Goal: Task Accomplishment & Management: Manage account settings

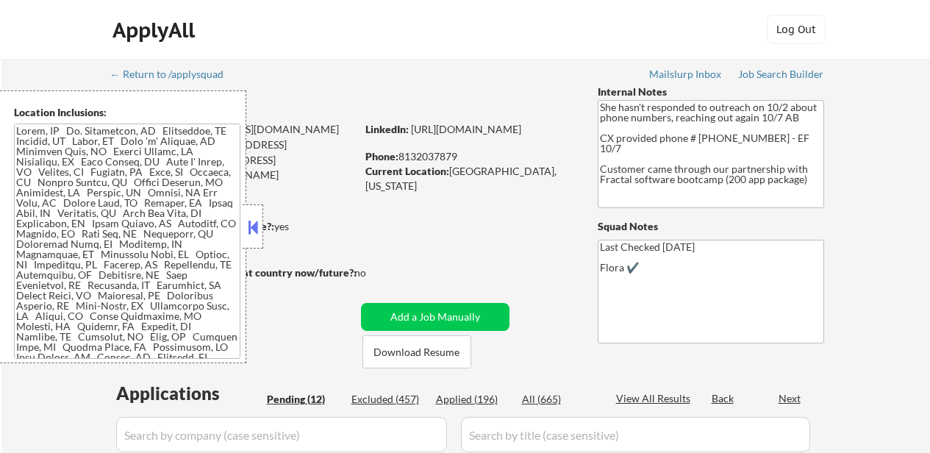
select select ""pending""
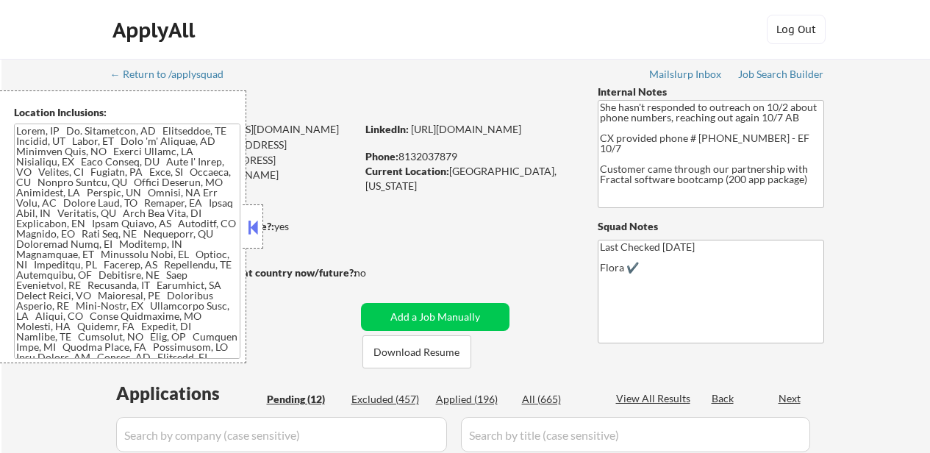
select select ""pending""
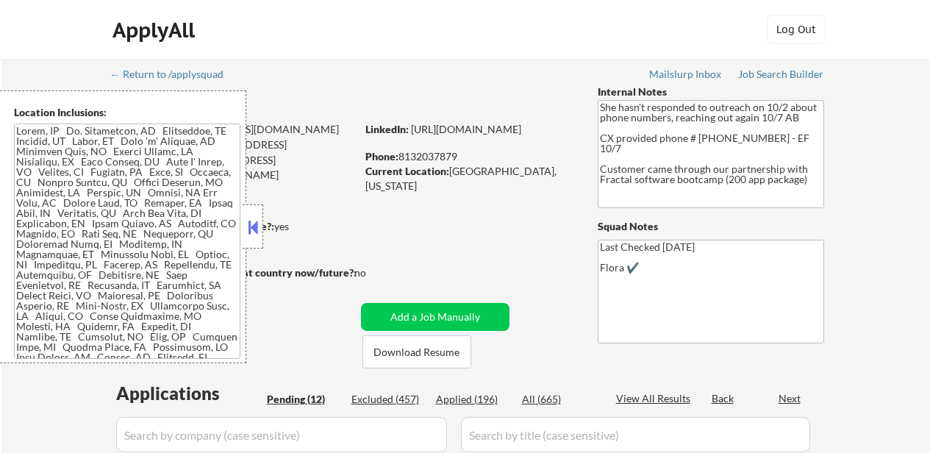
select select ""pending""
click at [260, 218] on button at bounding box center [253, 227] width 16 height 22
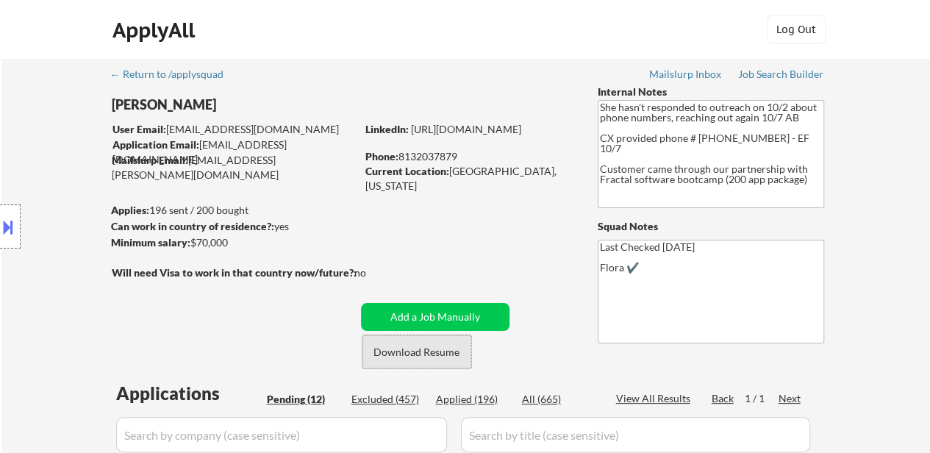
click at [449, 361] on button "Download Resume" at bounding box center [417, 351] width 109 height 33
click at [402, 354] on button "Download Resume" at bounding box center [417, 351] width 109 height 33
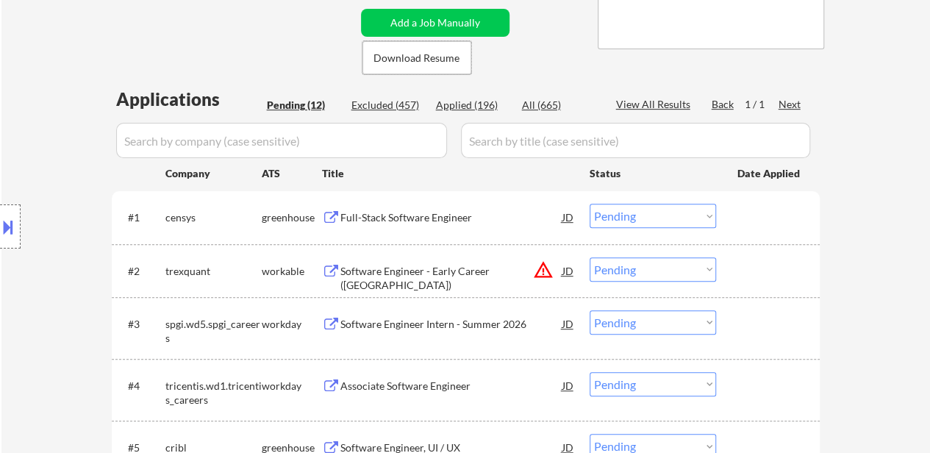
click at [402, 221] on div "Full-Stack Software Engineer" at bounding box center [452, 217] width 222 height 15
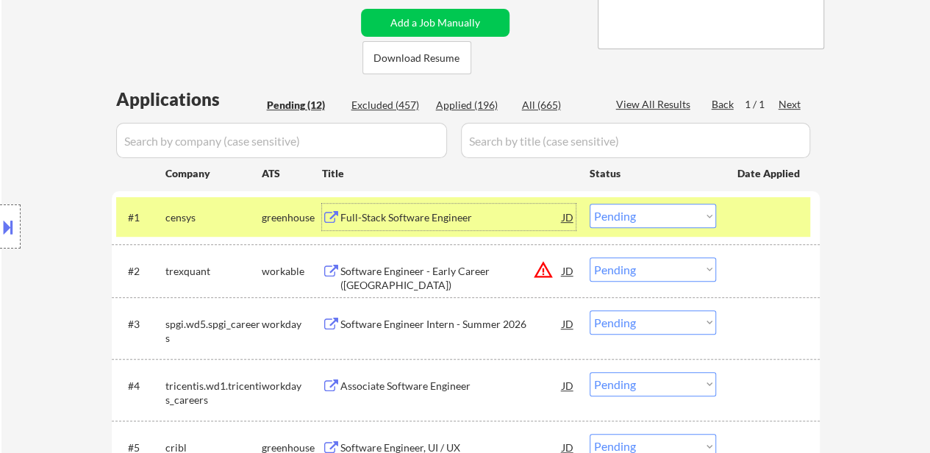
click at [449, 269] on div "Software Engineer - Early Career ([GEOGRAPHIC_DATA])" at bounding box center [452, 278] width 222 height 29
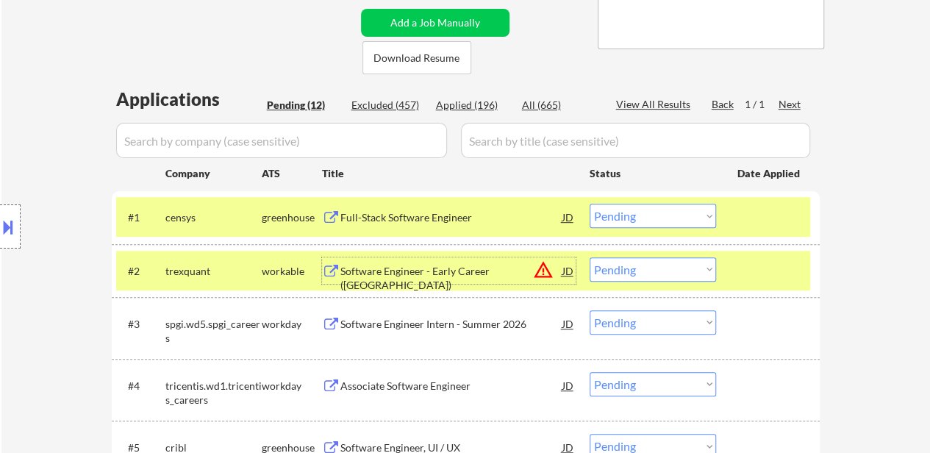
click at [488, 330] on div "Software Engineer Intern - Summer 2026" at bounding box center [452, 324] width 222 height 15
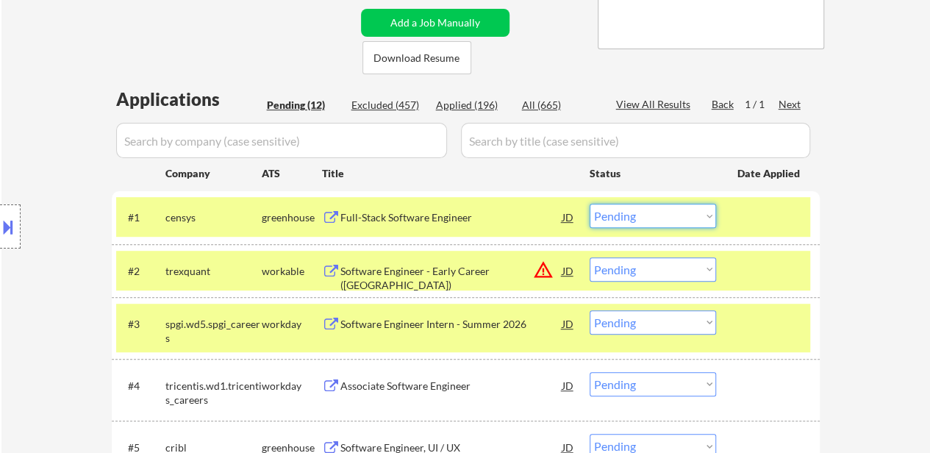
drag, startPoint x: 616, startPoint y: 220, endPoint x: 627, endPoint y: 226, distance: 11.9
click at [616, 220] on select "Choose an option... Pending Applied Excluded (Questions) Excluded (Expired) Exc…" at bounding box center [653, 216] width 126 height 24
click at [590, 204] on select "Choose an option... Pending Applied Excluded (Questions) Excluded (Expired) Exc…" at bounding box center [653, 216] width 126 height 24
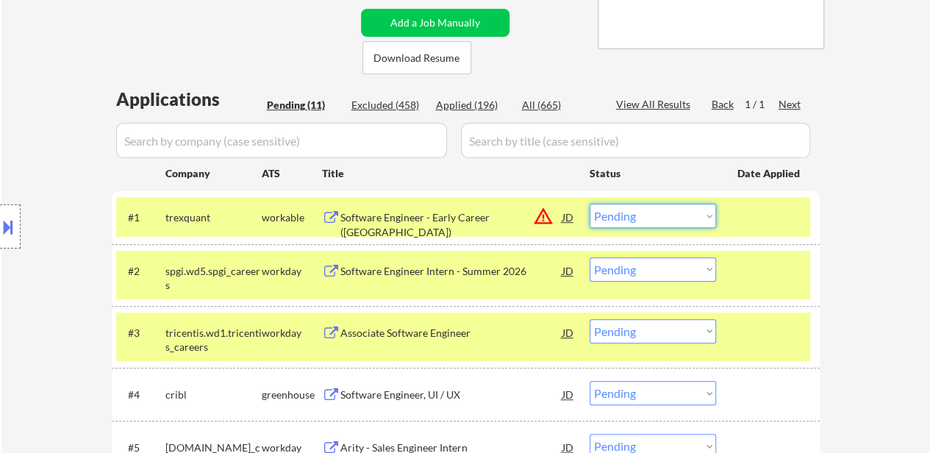
click at [647, 220] on select "Choose an option... Pending Applied Excluded (Questions) Excluded (Expired) Exc…" at bounding box center [653, 216] width 126 height 24
click at [590, 204] on select "Choose an option... Pending Applied Excluded (Questions) Excluded (Expired) Exc…" at bounding box center [653, 216] width 126 height 24
click at [663, 266] on select "Choose an option... Pending Applied Excluded (Questions) Excluded (Expired) Exc…" at bounding box center [653, 269] width 126 height 24
click at [847, 236] on div "← Return to /applysquad Mailslurp Inbox Job Search Builder [PERSON_NAME] User E…" at bounding box center [465, 330] width 929 height 1130
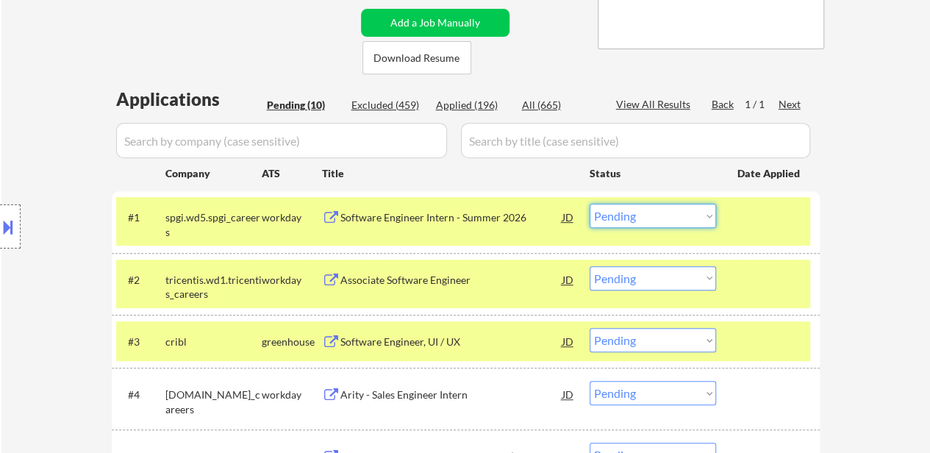
click at [664, 220] on select "Choose an option... Pending Applied Excluded (Questions) Excluded (Expired) Exc…" at bounding box center [653, 216] width 126 height 24
click at [590, 204] on select "Choose an option... Pending Applied Excluded (Questions) Excluded (Expired) Exc…" at bounding box center [653, 216] width 126 height 24
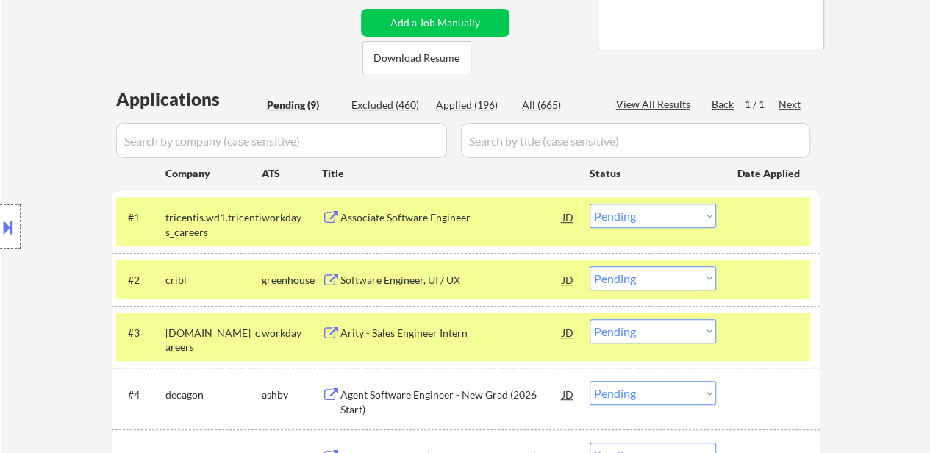
click at [384, 233] on div "#1 tricentis.wd1.tricentis_careers workday Associate Software Engineer JD warni…" at bounding box center [463, 221] width 694 height 49
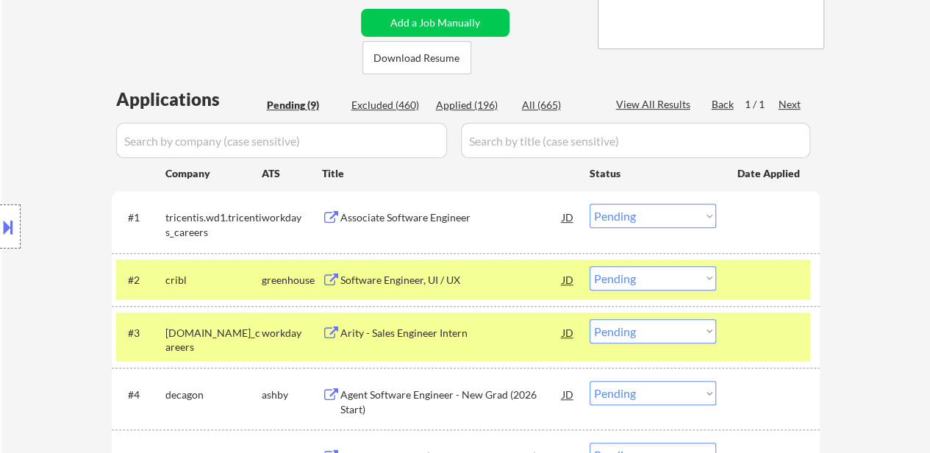
click at [406, 217] on div "Associate Software Engineer" at bounding box center [452, 217] width 222 height 15
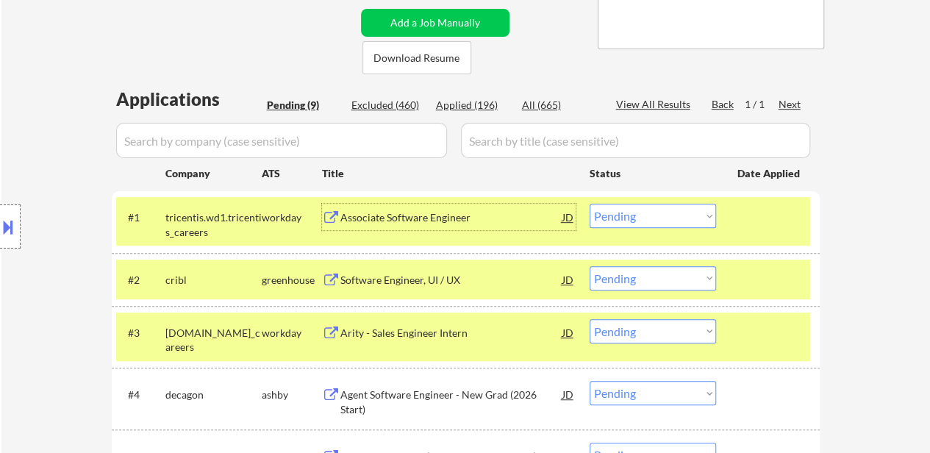
click at [422, 276] on div "Software Engineer, UI / UX" at bounding box center [452, 280] width 222 height 15
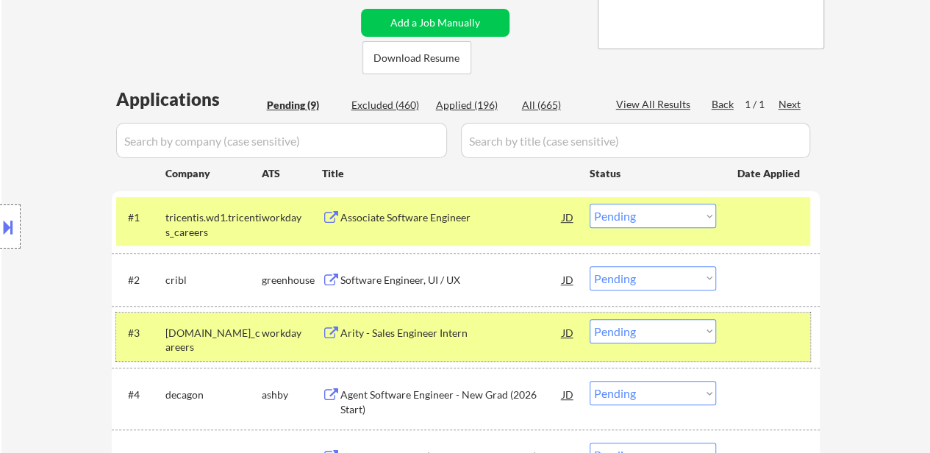
click at [418, 347] on div "#3 [DOMAIN_NAME]_careers workday Arity - Sales Engineer Intern JD Choose an opt…" at bounding box center [463, 337] width 694 height 49
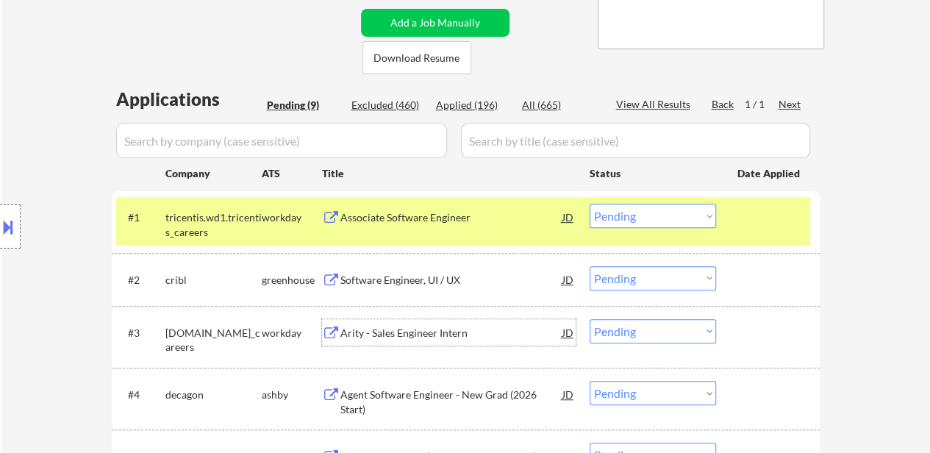
click at [402, 335] on div "Arity - Sales Engineer Intern" at bounding box center [452, 333] width 222 height 15
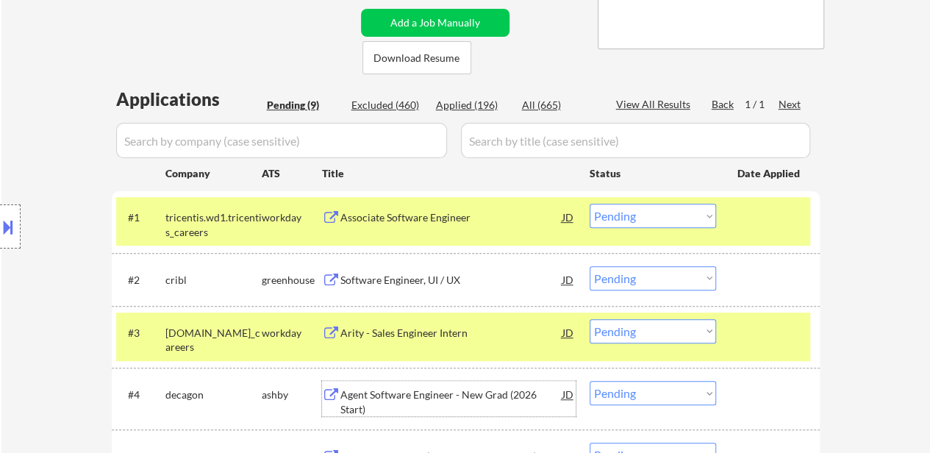
click at [469, 399] on div "Agent Software Engineer - New Grad (2026 Start)" at bounding box center [452, 402] width 222 height 29
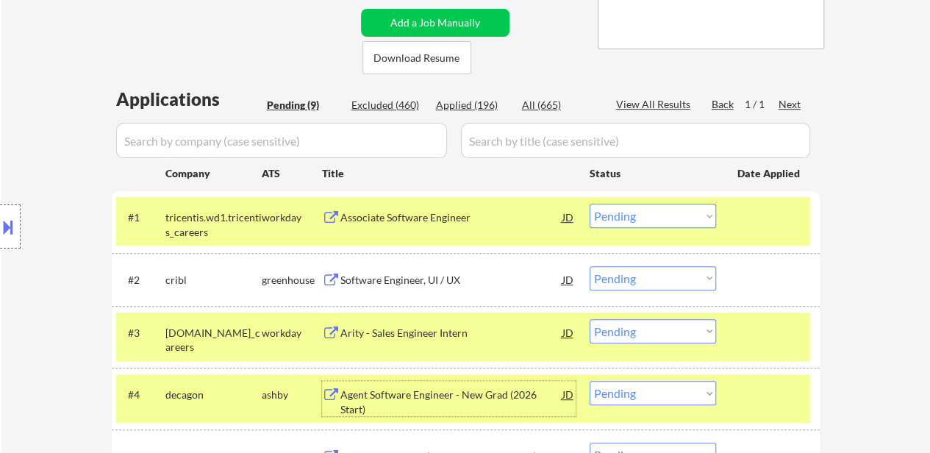
click at [666, 217] on select "Choose an option... Pending Applied Excluded (Questions) Excluded (Expired) Exc…" at bounding box center [653, 216] width 126 height 24
click at [590, 204] on select "Choose an option... Pending Applied Excluded (Questions) Excluded (Expired) Exc…" at bounding box center [653, 216] width 126 height 24
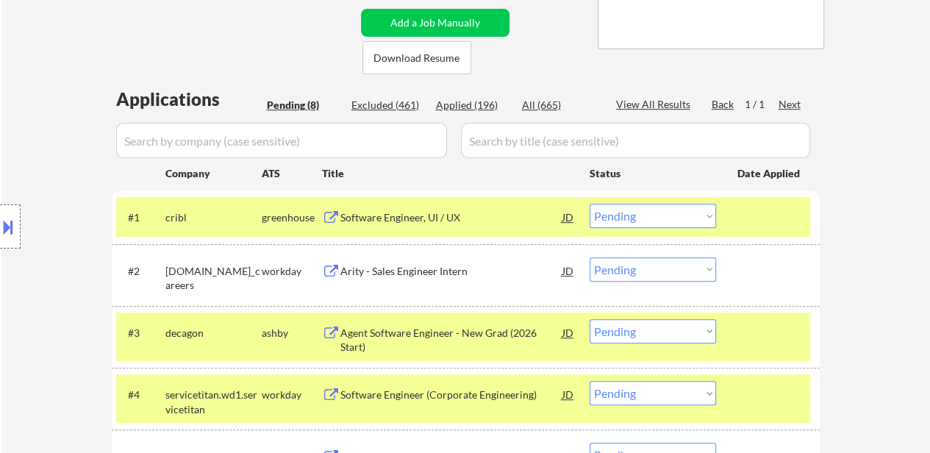
click at [656, 215] on select "Choose an option... Pending Applied Excluded (Questions) Excluded (Expired) Exc…" at bounding box center [653, 216] width 126 height 24
click at [590, 204] on select "Choose an option... Pending Applied Excluded (Questions) Excluded (Expired) Exc…" at bounding box center [653, 216] width 126 height 24
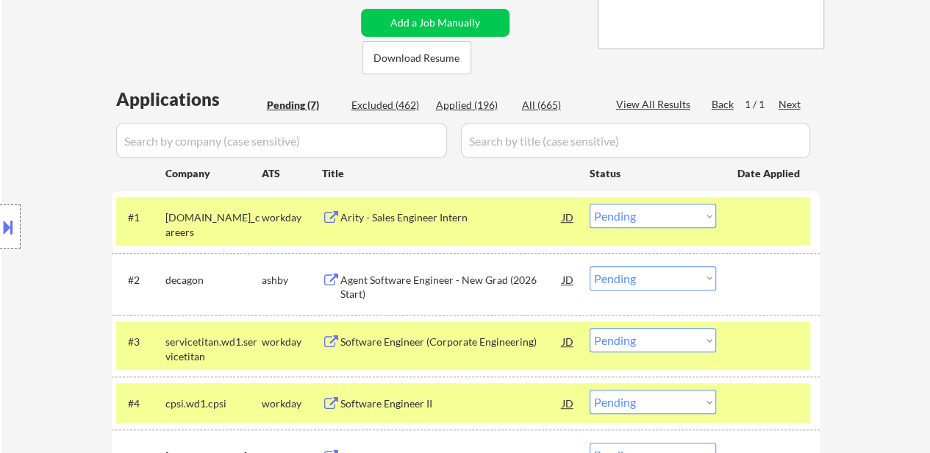
click at [642, 213] on select "Choose an option... Pending Applied Excluded (Questions) Excluded (Expired) Exc…" at bounding box center [653, 216] width 126 height 24
click at [590, 204] on select "Choose an option... Pending Applied Excluded (Questions) Excluded (Expired) Exc…" at bounding box center [653, 216] width 126 height 24
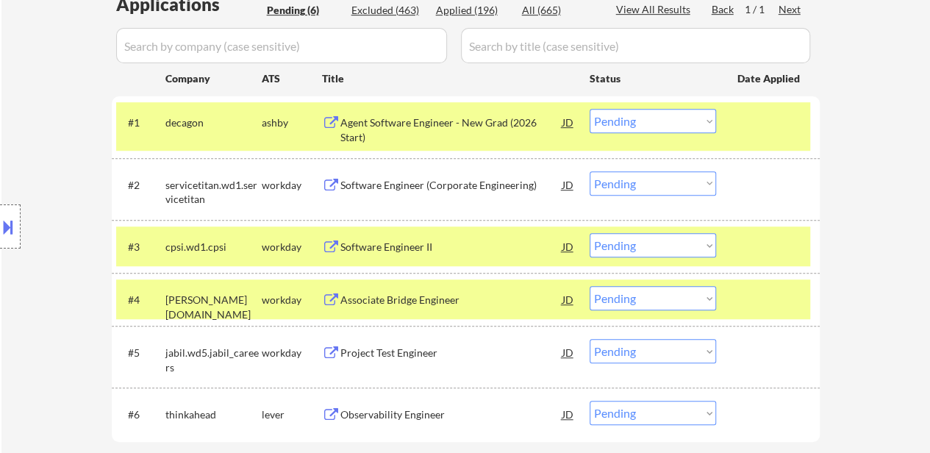
scroll to position [368, 0]
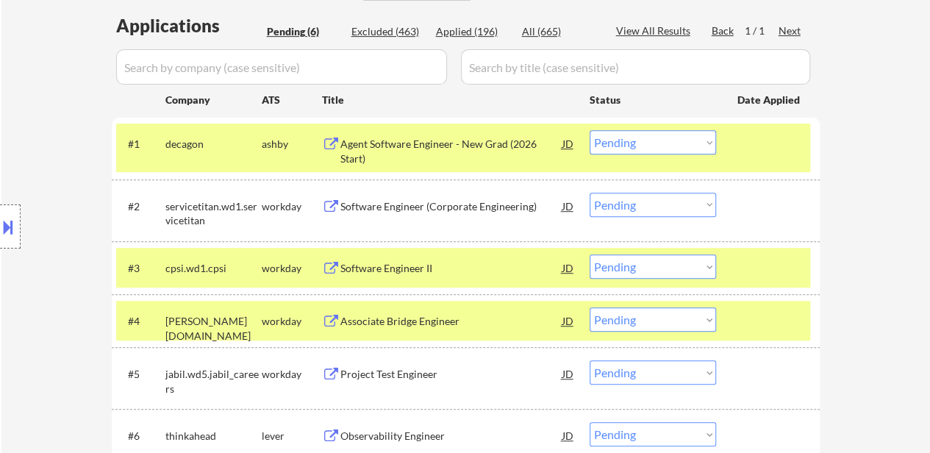
click at [408, 200] on div "Software Engineer (Corporate Engineering)" at bounding box center [452, 206] width 222 height 15
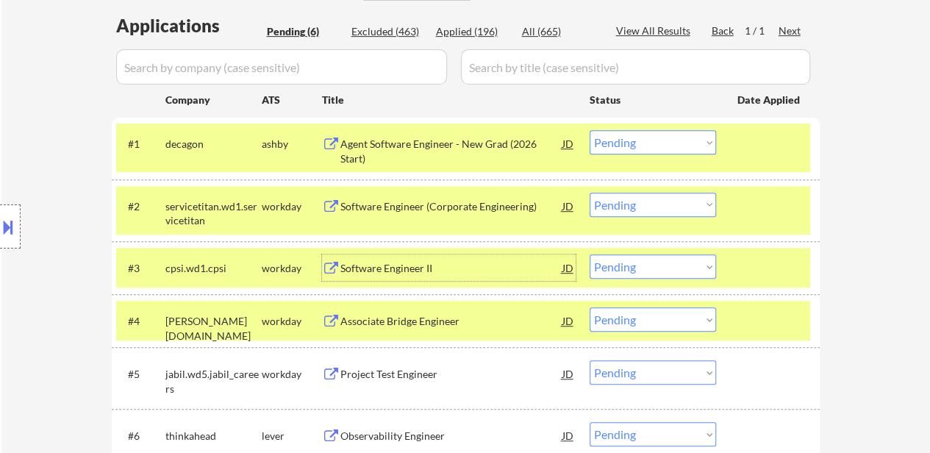
click at [407, 270] on div "Software Engineer II" at bounding box center [452, 268] width 222 height 15
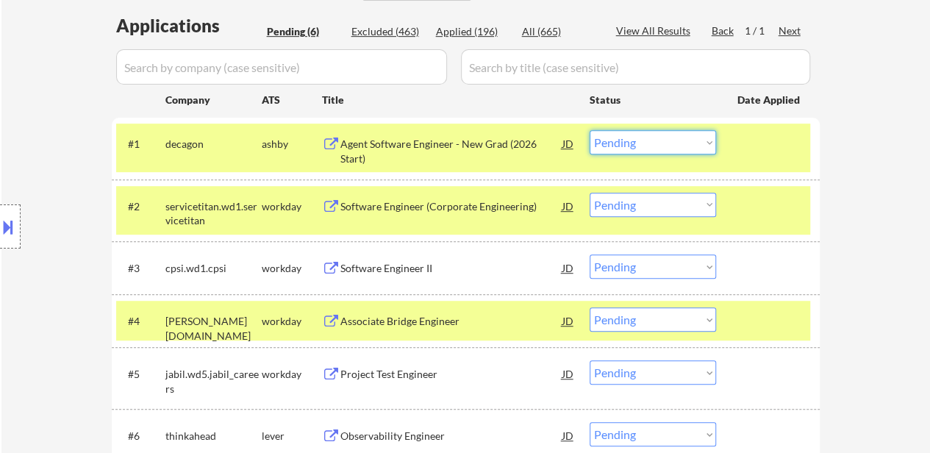
click at [634, 143] on select "Choose an option... Pending Applied Excluded (Questions) Excluded (Expired) Exc…" at bounding box center [653, 142] width 126 height 24
click at [590, 130] on select "Choose an option... Pending Applied Excluded (Questions) Excluded (Expired) Exc…" at bounding box center [653, 142] width 126 height 24
select select ""pending""
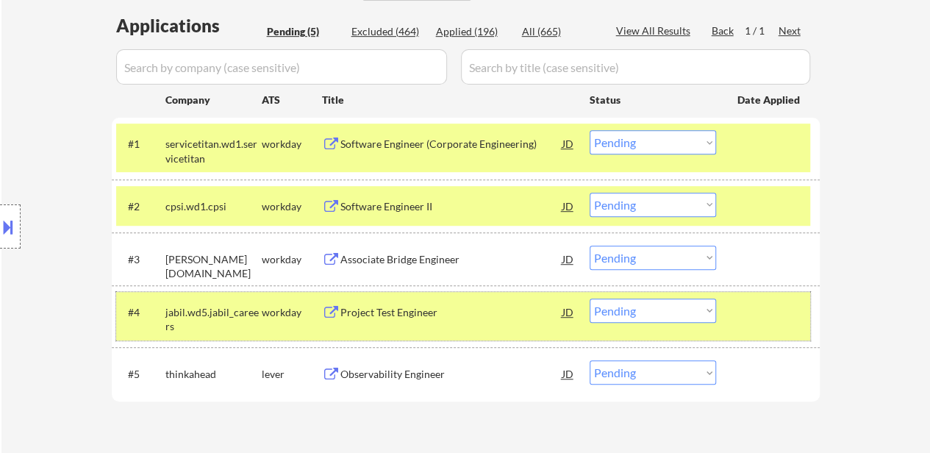
click at [775, 307] on div at bounding box center [770, 312] width 65 height 26
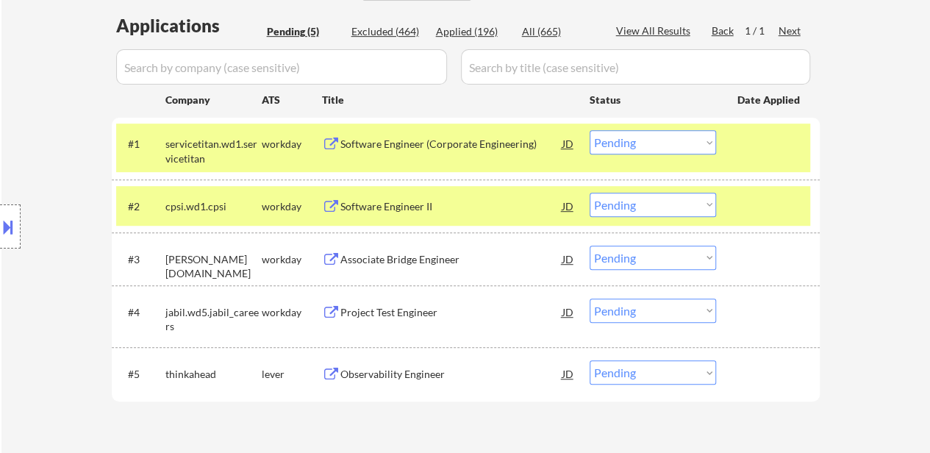
click at [640, 258] on select "Choose an option... Pending Applied Excluded (Questions) Excluded (Expired) Exc…" at bounding box center [653, 258] width 126 height 24
click at [590, 246] on select "Choose an option... Pending Applied Excluded (Questions) Excluded (Expired) Exc…" at bounding box center [653, 258] width 126 height 24
click at [401, 309] on div "Project Test Engineer" at bounding box center [452, 312] width 222 height 15
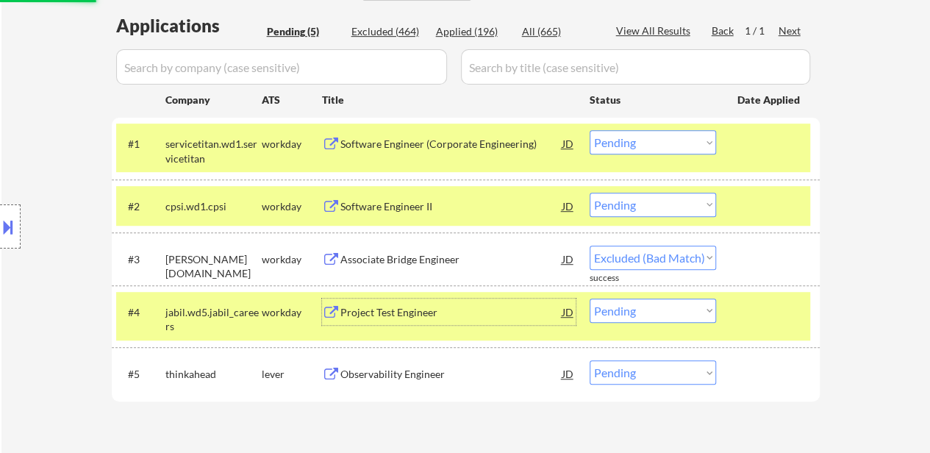
select select ""pending""
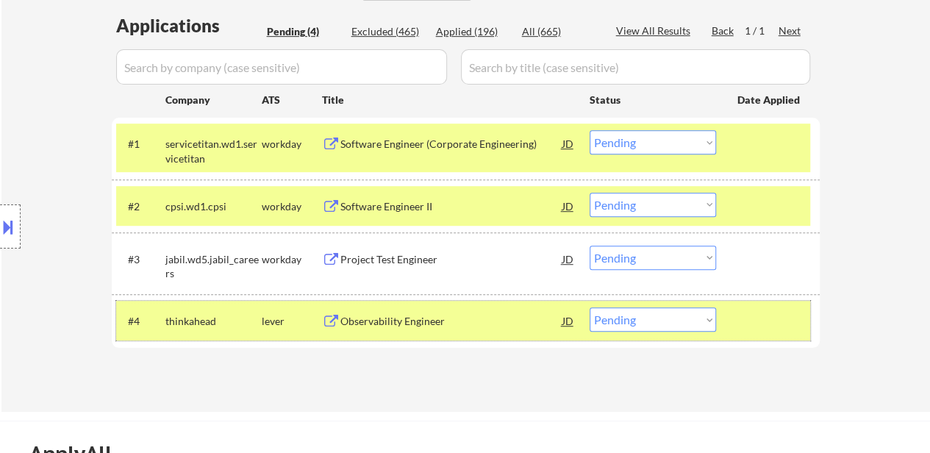
click at [760, 323] on div at bounding box center [770, 320] width 65 height 26
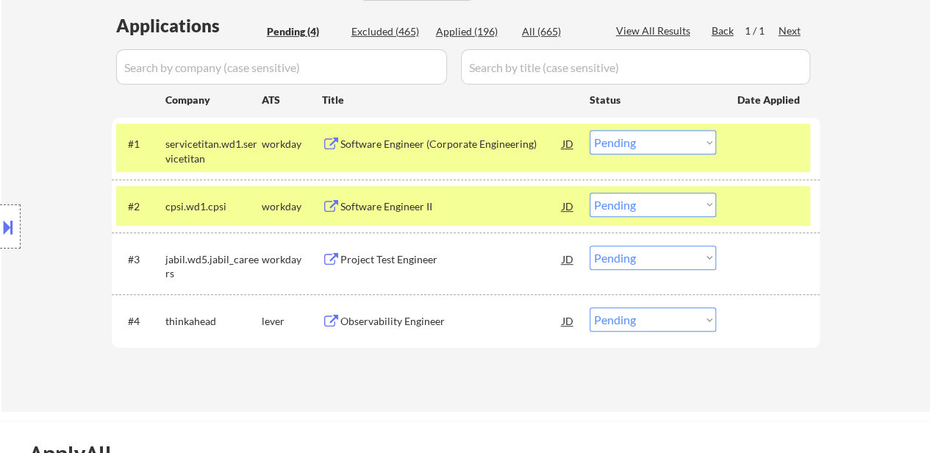
click at [426, 315] on div "Observability Engineer" at bounding box center [452, 321] width 222 height 15
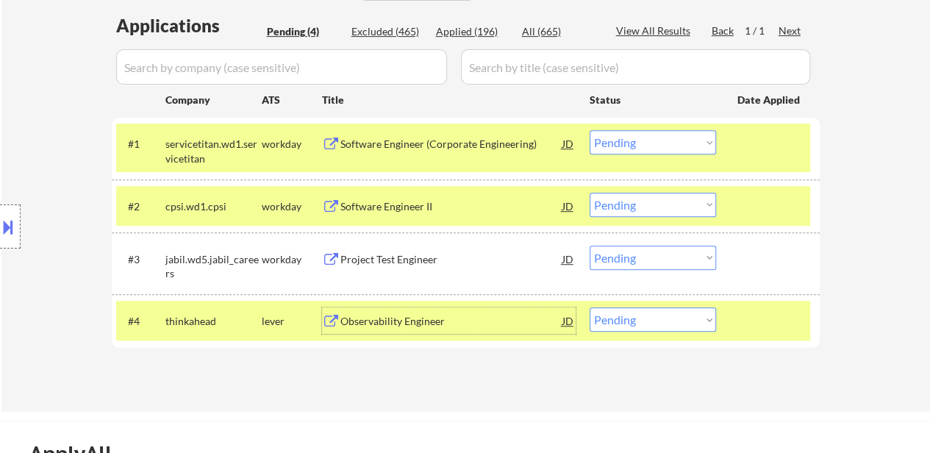
click at [468, 158] on div "#1 servicetitan.wd1.servicetitan workday Software Engineer (Corporate Engineeri…" at bounding box center [463, 148] width 694 height 49
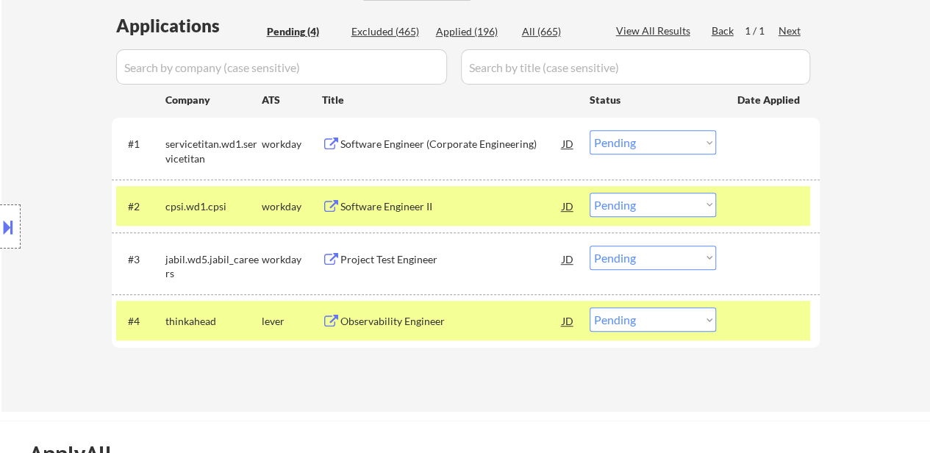
click at [468, 139] on div "Software Engineer (Corporate Engineering)" at bounding box center [452, 144] width 222 height 15
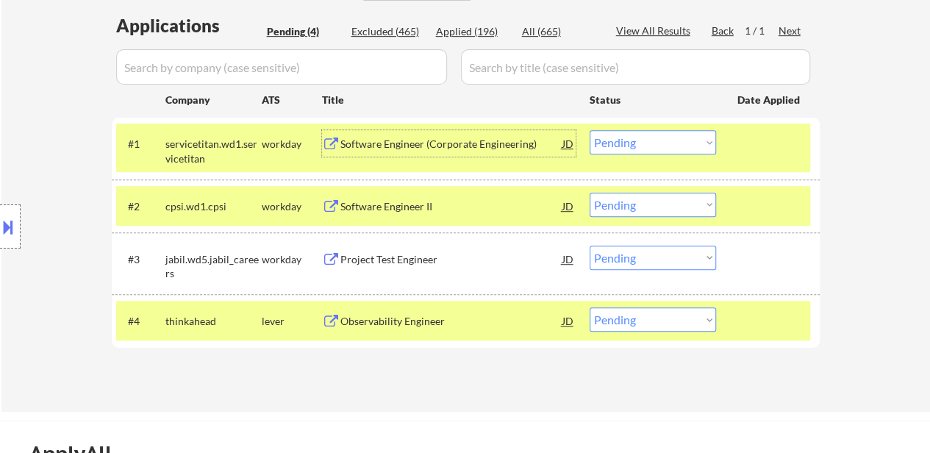
click at [638, 144] on select "Choose an option... Pending Applied Excluded (Questions) Excluded (Expired) Exc…" at bounding box center [653, 142] width 126 height 24
click at [590, 130] on select "Choose an option... Pending Applied Excluded (Questions) Excluded (Expired) Exc…" at bounding box center [653, 142] width 126 height 24
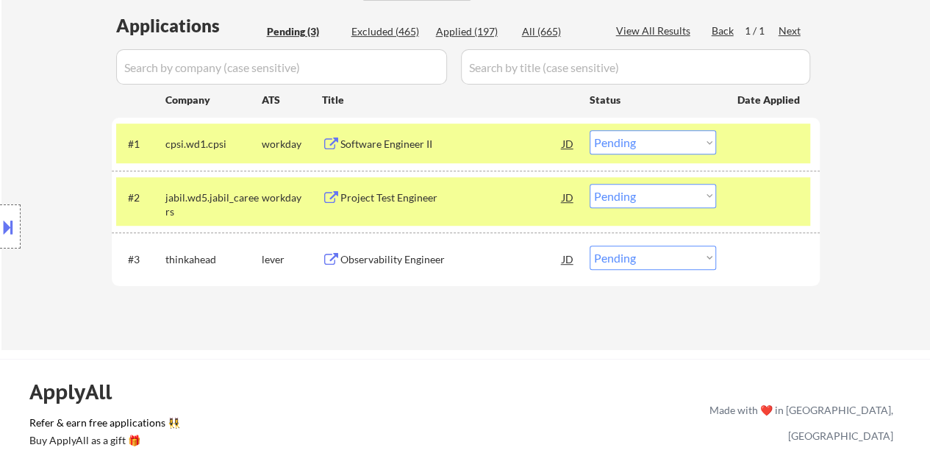
click at [630, 143] on select "Choose an option... Pending Applied Excluded (Questions) Excluded (Expired) Exc…" at bounding box center [653, 142] width 126 height 24
click at [590, 130] on select "Choose an option... Pending Applied Excluded (Questions) Excluded (Expired) Exc…" at bounding box center [653, 142] width 126 height 24
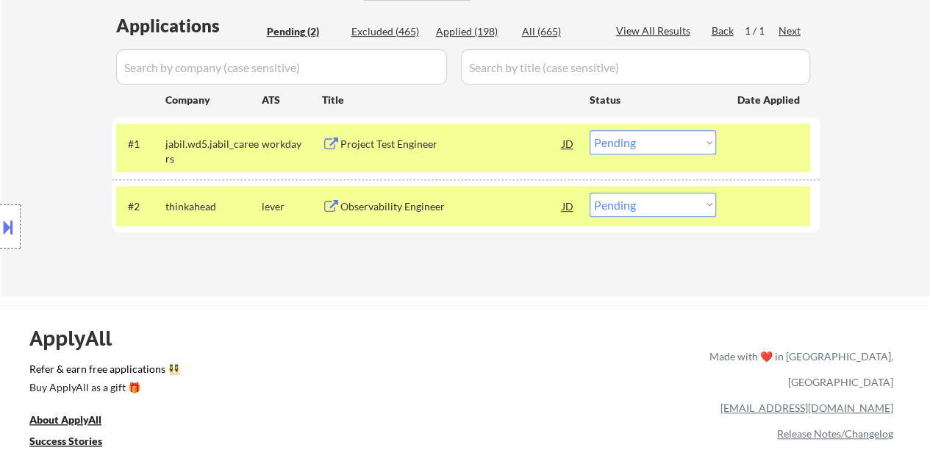
click at [646, 131] on select "Choose an option... Pending Applied Excluded (Questions) Excluded (Expired) Exc…" at bounding box center [653, 142] width 126 height 24
click at [590, 130] on select "Choose an option... Pending Applied Excluded (Questions) Excluded (Expired) Exc…" at bounding box center [653, 142] width 126 height 24
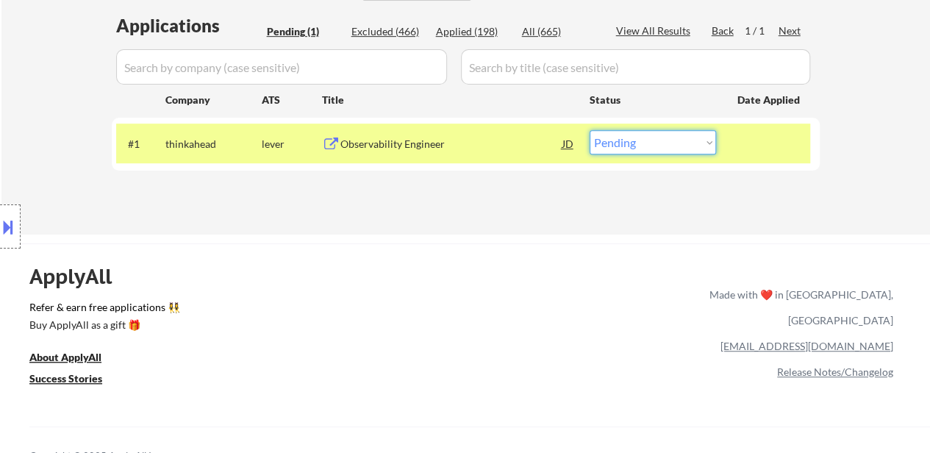
click at [659, 132] on select "Choose an option... Pending Applied Excluded (Questions) Excluded (Expired) Exc…" at bounding box center [653, 142] width 126 height 24
select select ""excluded__bad_match_""
click at [590, 130] on select "Choose an option... Pending Applied Excluded (Questions) Excluded (Expired) Exc…" at bounding box center [653, 142] width 126 height 24
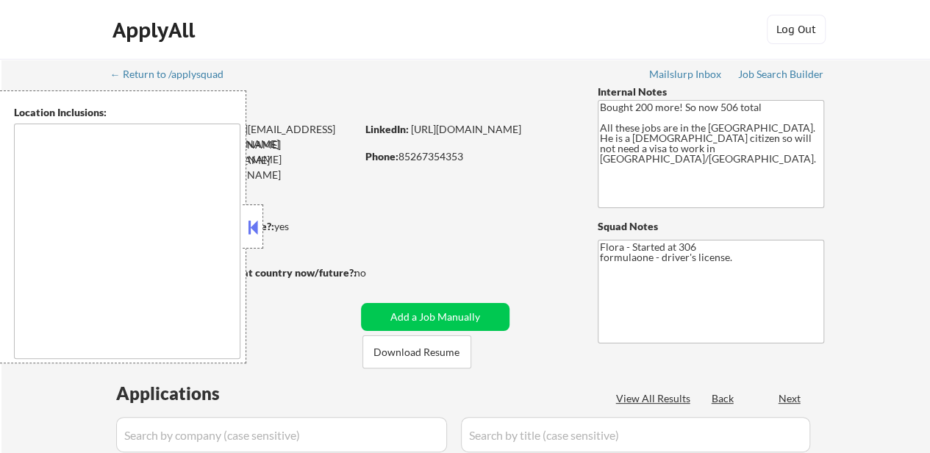
type textarea "[GEOGRAPHIC_DATA], [GEOGRAPHIC_DATA] [GEOGRAPHIC_DATA], [GEOGRAPHIC_DATA] [GEOG…"
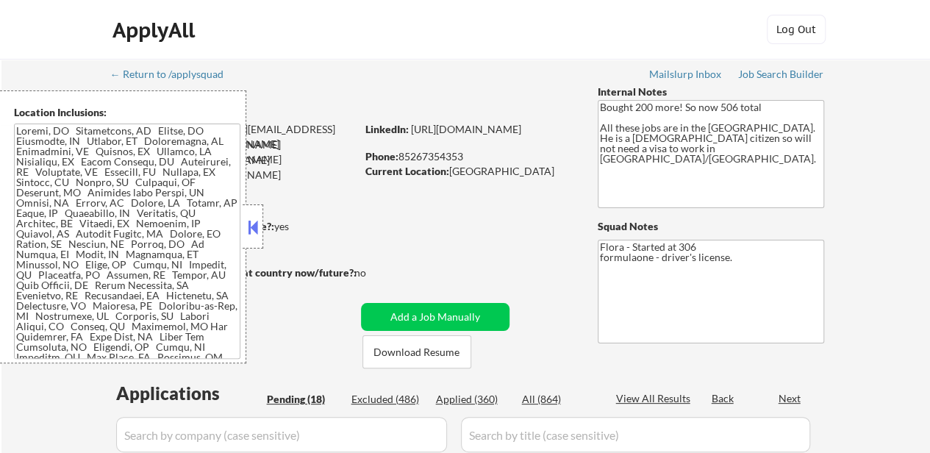
select select ""pending""
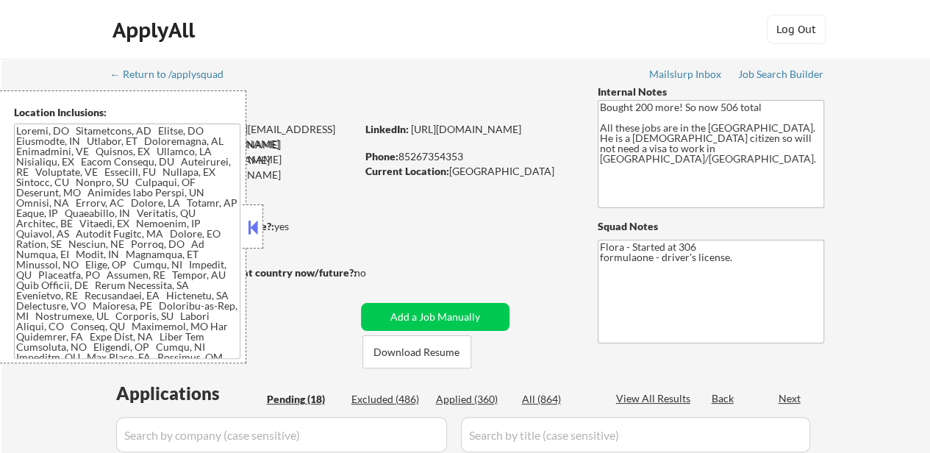
select select ""pending""
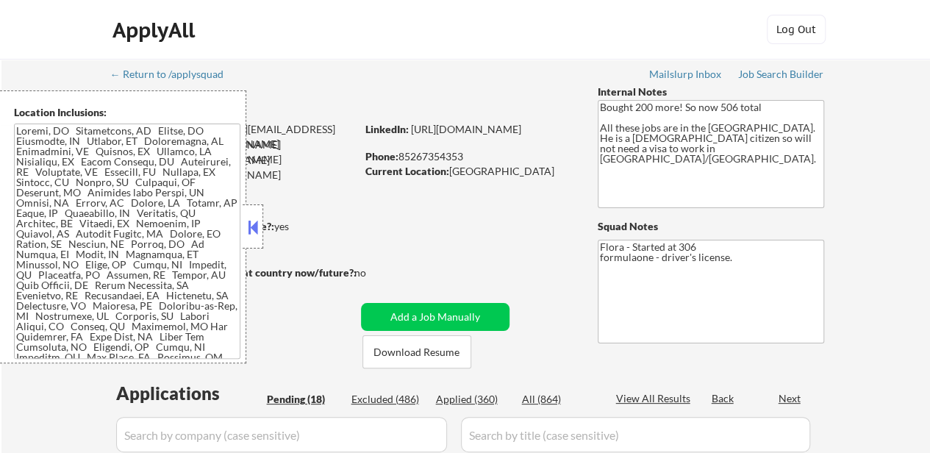
select select ""pending""
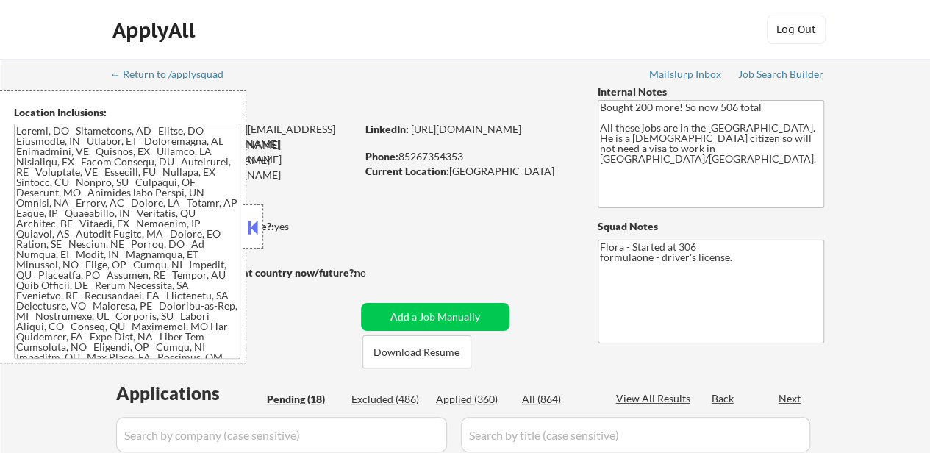
select select ""pending""
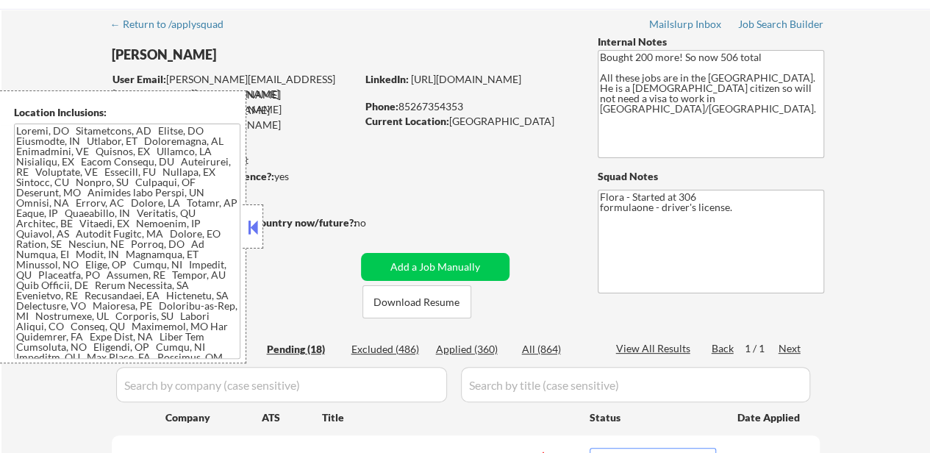
scroll to position [74, 0]
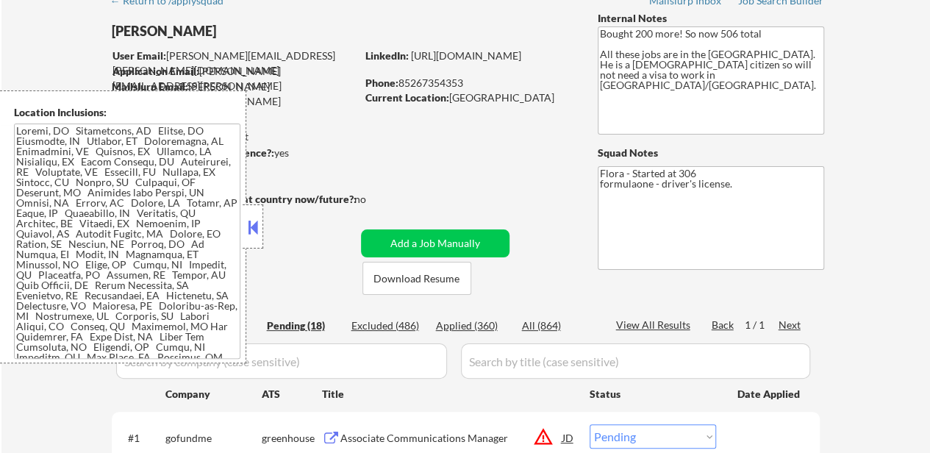
click at [250, 221] on button at bounding box center [253, 227] width 16 height 22
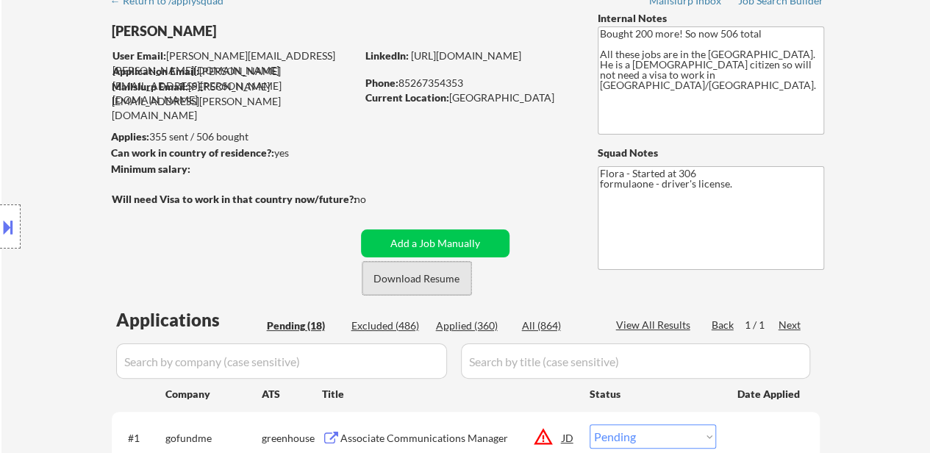
click at [424, 276] on button "Download Resume" at bounding box center [417, 278] width 109 height 33
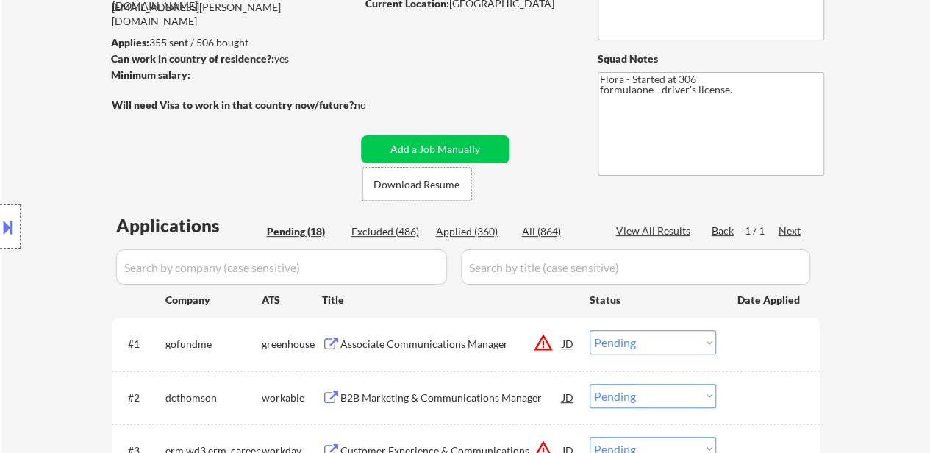
scroll to position [221, 0]
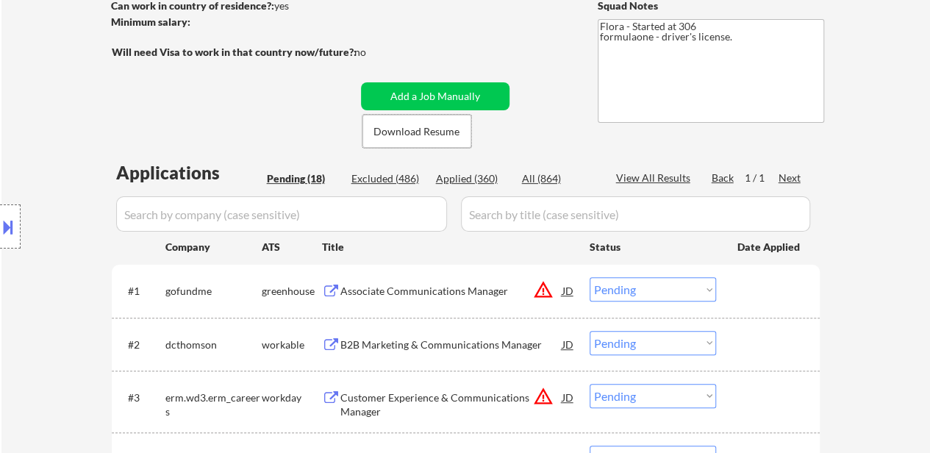
click at [477, 293] on div "Associate Communications Manager" at bounding box center [452, 291] width 222 height 15
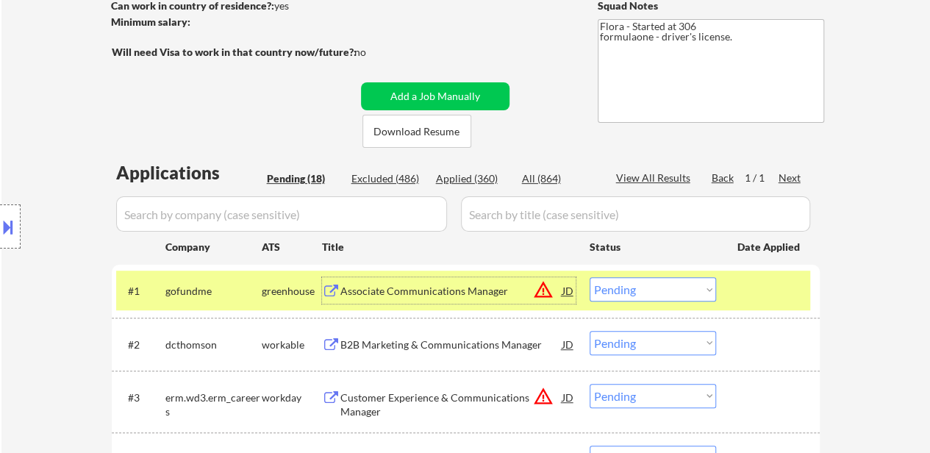
click at [445, 343] on div "B2B Marketing & Communications Manager" at bounding box center [452, 345] width 222 height 15
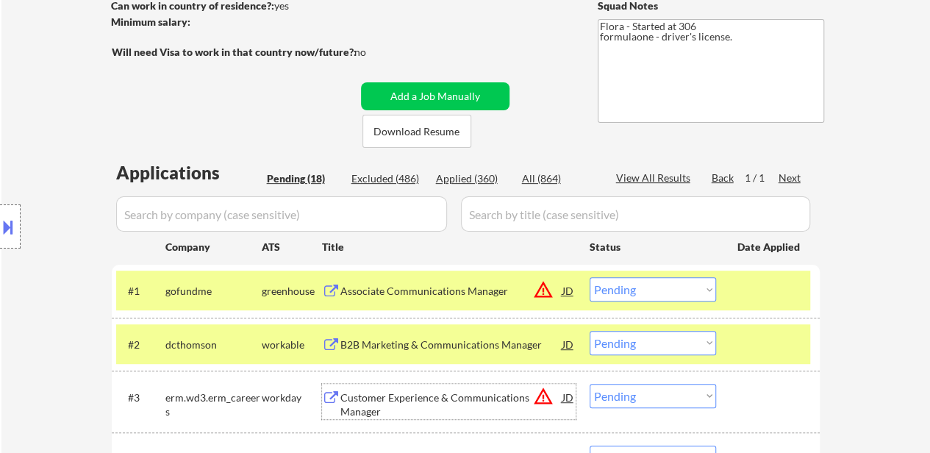
click at [475, 394] on div "Customer Experience & Communications Manager" at bounding box center [452, 405] width 222 height 29
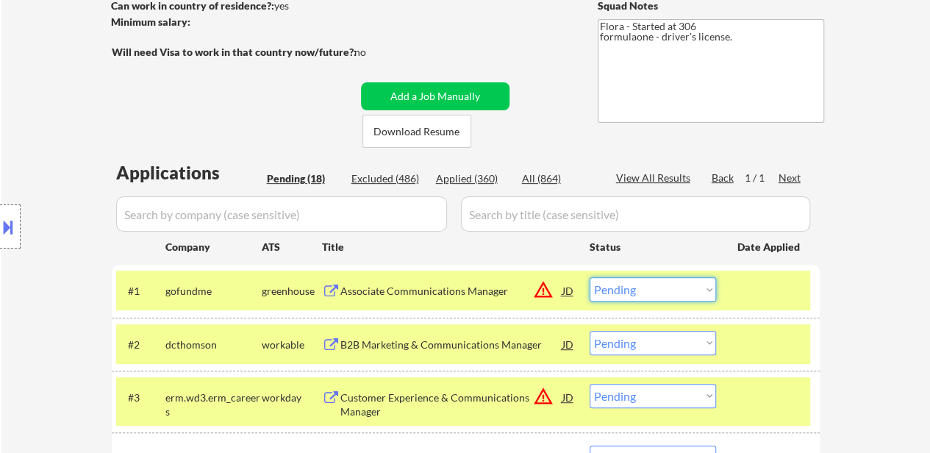
click at [657, 295] on select "Choose an option... Pending Applied Excluded (Questions) Excluded (Expired) Exc…" at bounding box center [653, 289] width 126 height 24
click at [590, 277] on select "Choose an option... Pending Applied Excluded (Questions) Excluded (Expired) Exc…" at bounding box center [653, 289] width 126 height 24
select select ""pending""
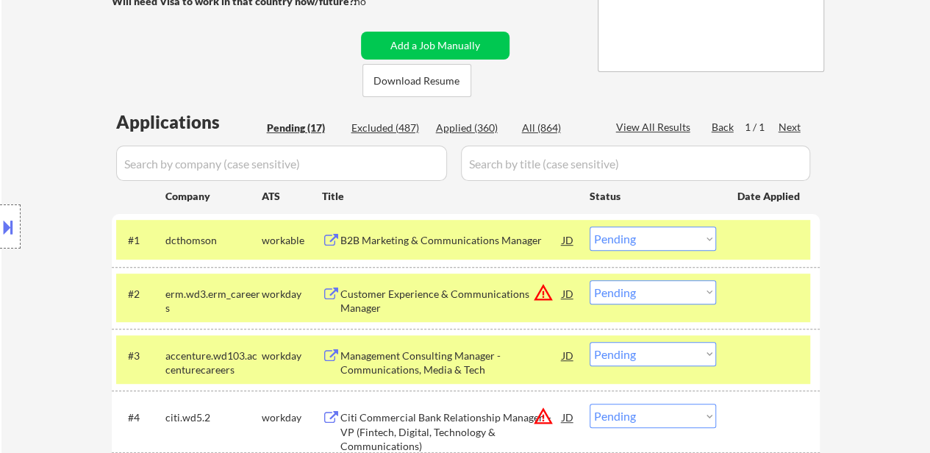
scroll to position [294, 0]
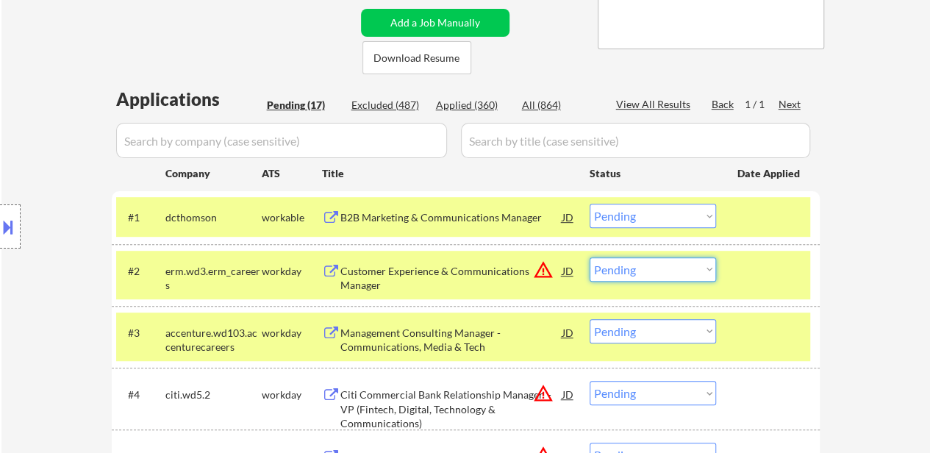
click at [636, 265] on select "Choose an option... Pending Applied Excluded (Questions) Excluded (Expired) Exc…" at bounding box center [653, 269] width 126 height 24
click at [590, 257] on select "Choose an option... Pending Applied Excluded (Questions) Excluded (Expired) Exc…" at bounding box center [653, 269] width 126 height 24
click at [429, 342] on div "Management Consulting Manager - Communications, Media & Tech" at bounding box center [452, 340] width 222 height 29
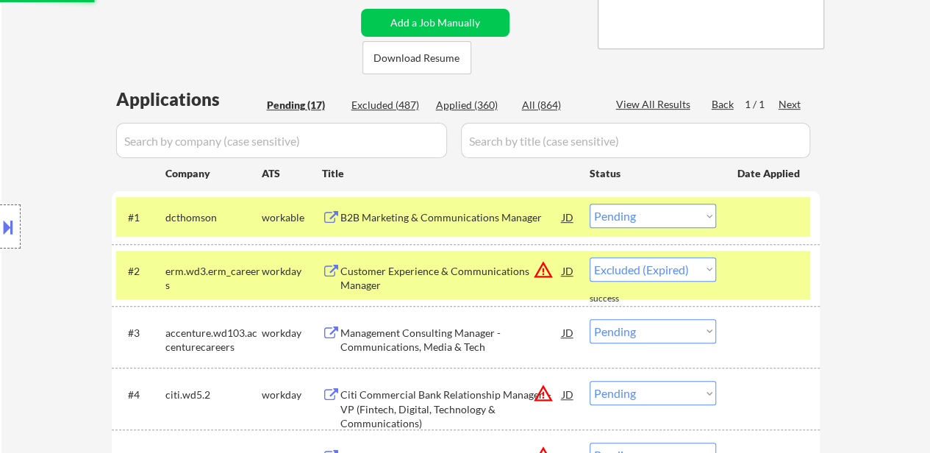
select select ""pending""
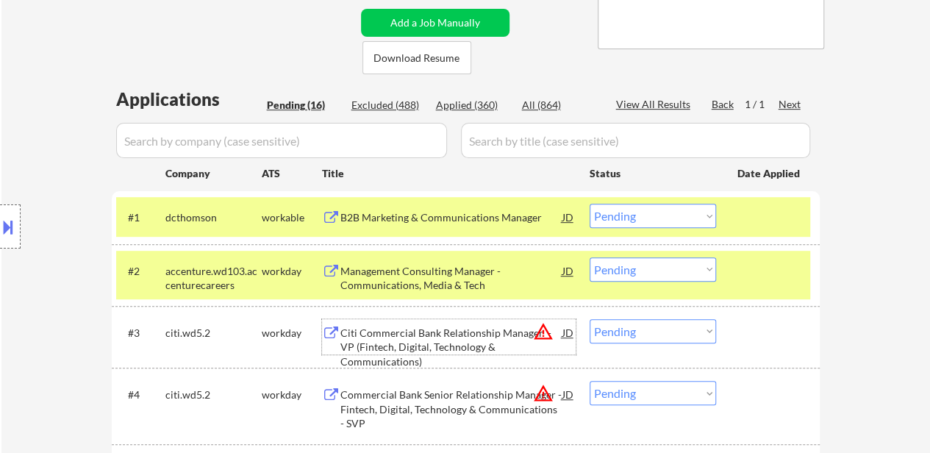
click at [632, 211] on select "Choose an option... Pending Applied Excluded (Questions) Excluded (Expired) Exc…" at bounding box center [653, 216] width 126 height 24
click at [590, 204] on select "Choose an option... Pending Applied Excluded (Questions) Excluded (Expired) Exc…" at bounding box center [653, 216] width 126 height 24
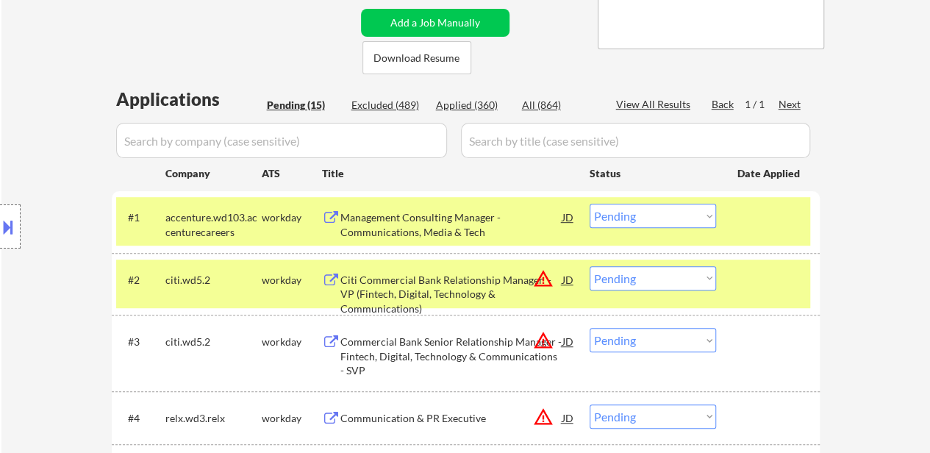
click at [661, 213] on select "Choose an option... Pending Applied Excluded (Questions) Excluded (Expired) Exc…" at bounding box center [653, 216] width 126 height 24
click at [590, 204] on select "Choose an option... Pending Applied Excluded (Questions) Excluded (Expired) Exc…" at bounding box center [653, 216] width 126 height 24
click at [416, 292] on div "Citi Commercial Bank Relationship Manager - VP (Fintech, Digital, Technology & …" at bounding box center [452, 294] width 222 height 43
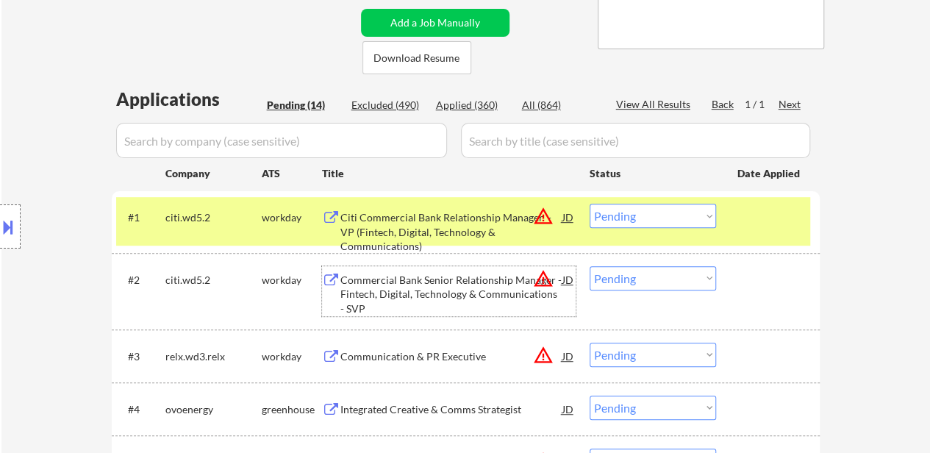
click at [660, 211] on select "Choose an option... Pending Applied Excluded (Questions) Excluded (Expired) Exc…" at bounding box center [653, 216] width 126 height 24
click at [590, 204] on select "Choose an option... Pending Applied Excluded (Questions) Excluded (Expired) Exc…" at bounding box center [653, 216] width 126 height 24
click at [441, 292] on div "Commercial Bank Senior Relationship Manager - Fintech, Digital, Technology & Co…" at bounding box center [452, 294] width 222 height 43
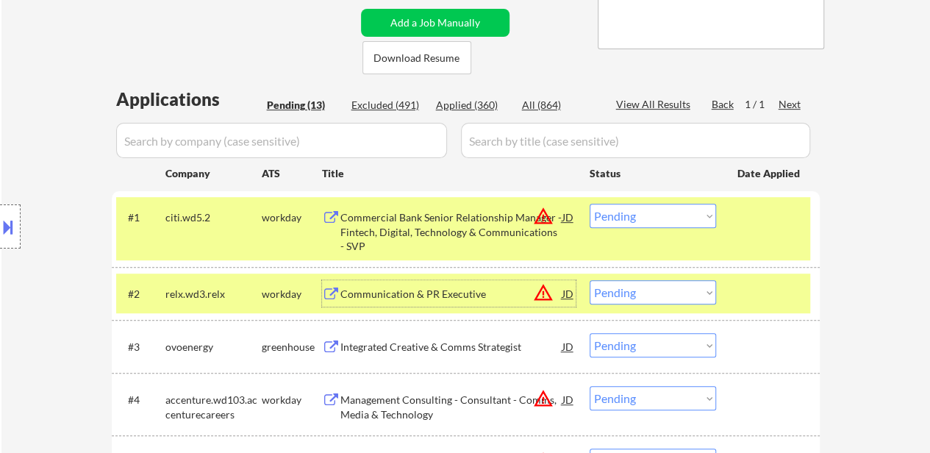
click at [431, 299] on div "Communication & PR Executive" at bounding box center [452, 294] width 222 height 15
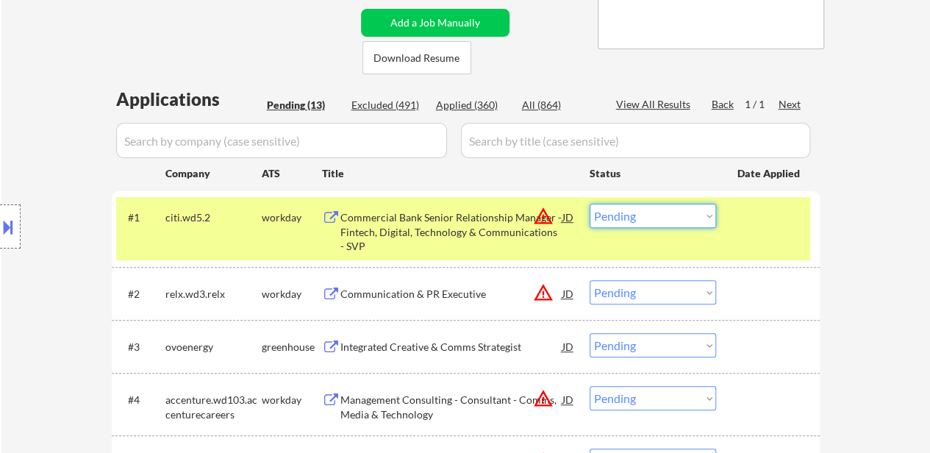
click at [618, 221] on select "Choose an option... Pending Applied Excluded (Questions) Excluded (Expired) Exc…" at bounding box center [653, 216] width 126 height 24
click at [590, 204] on select "Choose an option... Pending Applied Excluded (Questions) Excluded (Expired) Exc…" at bounding box center [653, 216] width 126 height 24
click at [454, 346] on div "Integrated Creative & Comms Strategist" at bounding box center [452, 347] width 222 height 15
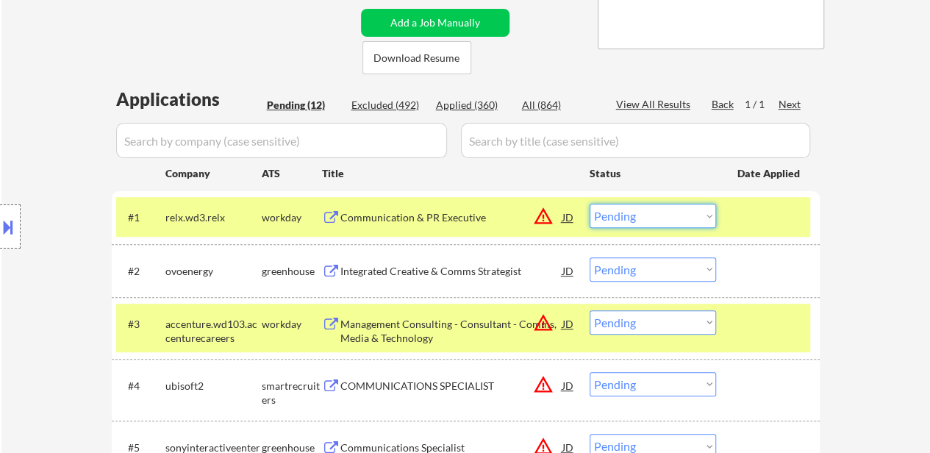
click at [630, 217] on select "Choose an option... Pending Applied Excluded (Questions) Excluded (Expired) Exc…" at bounding box center [653, 216] width 126 height 24
click at [590, 204] on select "Choose an option... Pending Applied Excluded (Questions) Excluded (Expired) Exc…" at bounding box center [653, 216] width 126 height 24
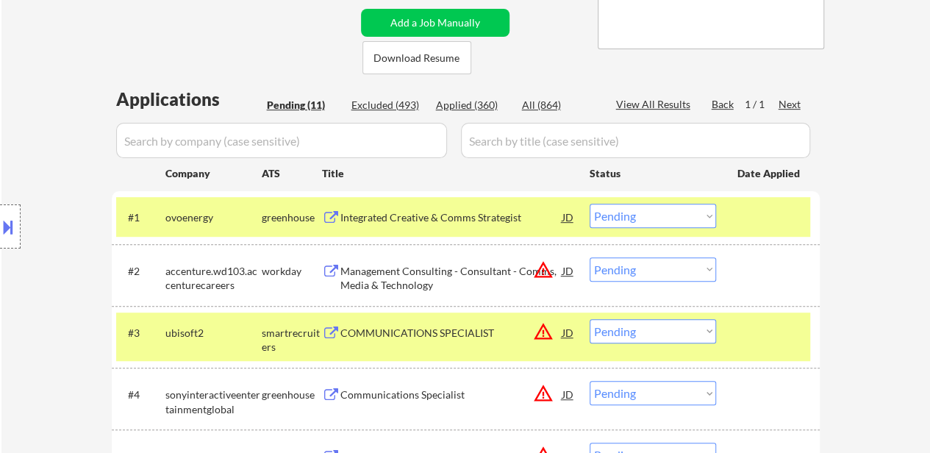
click at [665, 209] on select "Choose an option... Pending Applied Excluded (Questions) Excluded (Expired) Exc…" at bounding box center [653, 216] width 126 height 24
click at [590, 204] on select "Choose an option... Pending Applied Excluded (Questions) Excluded (Expired) Exc…" at bounding box center [653, 216] width 126 height 24
click at [440, 282] on div "Management Consulting - Consultant - Comms, Media & Technology" at bounding box center [452, 278] width 222 height 29
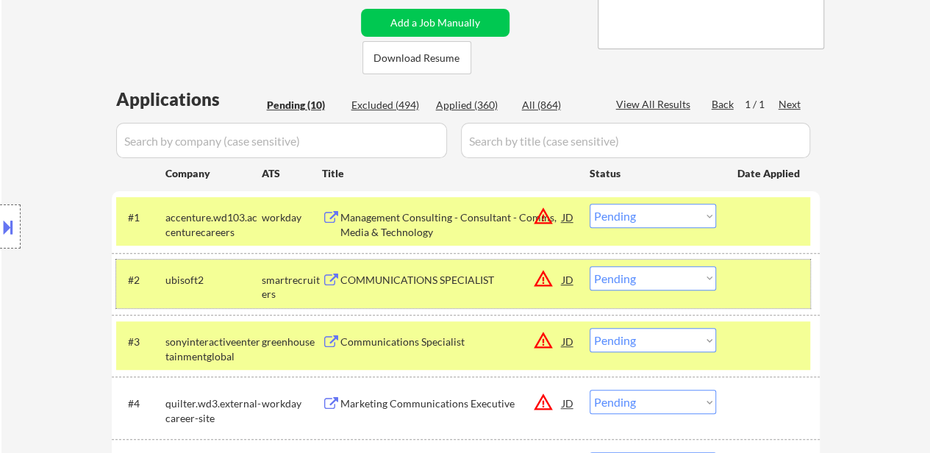
click at [749, 285] on div at bounding box center [770, 279] width 65 height 26
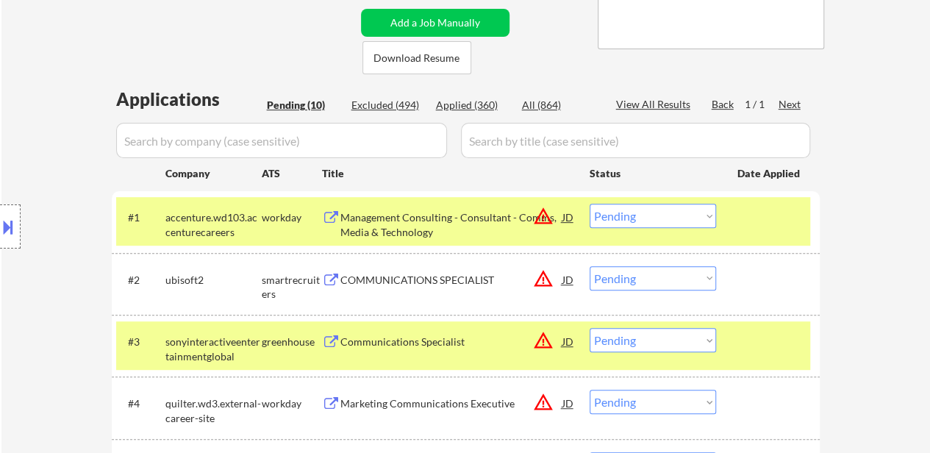
drag, startPoint x: 754, startPoint y: 332, endPoint x: 680, endPoint y: 322, distance: 74.3
click at [755, 332] on div at bounding box center [770, 341] width 65 height 26
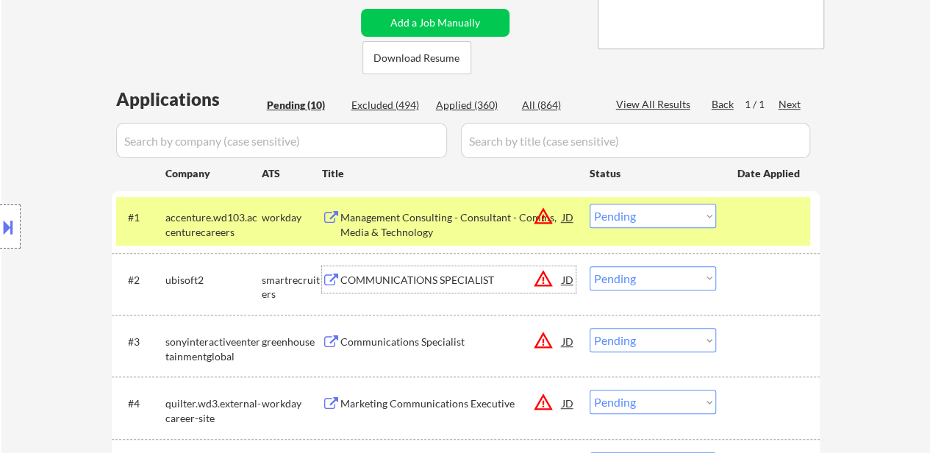
click at [418, 277] on div "COMMUNICATIONS SPECIALIST" at bounding box center [452, 280] width 222 height 15
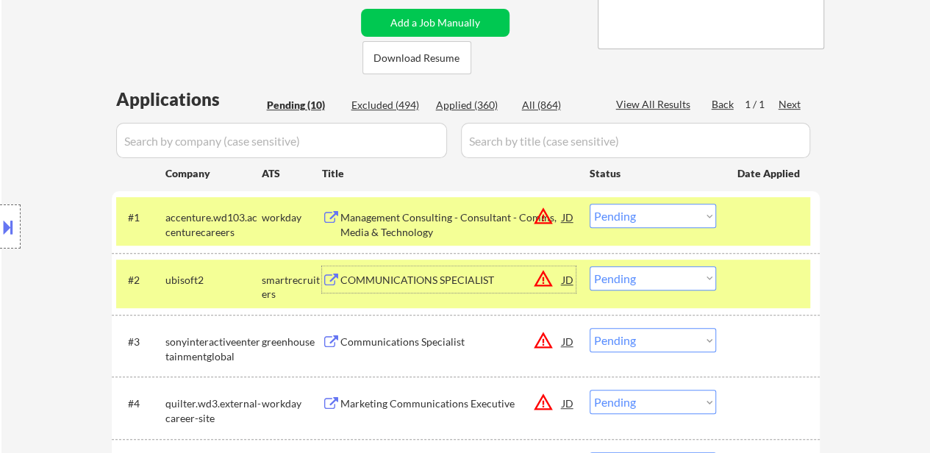
click at [631, 211] on select "Choose an option... Pending Applied Excluded (Questions) Excluded (Expired) Exc…" at bounding box center [653, 216] width 126 height 24
click at [590, 204] on select "Choose an option... Pending Applied Excluded (Questions) Excluded (Expired) Exc…" at bounding box center [653, 216] width 126 height 24
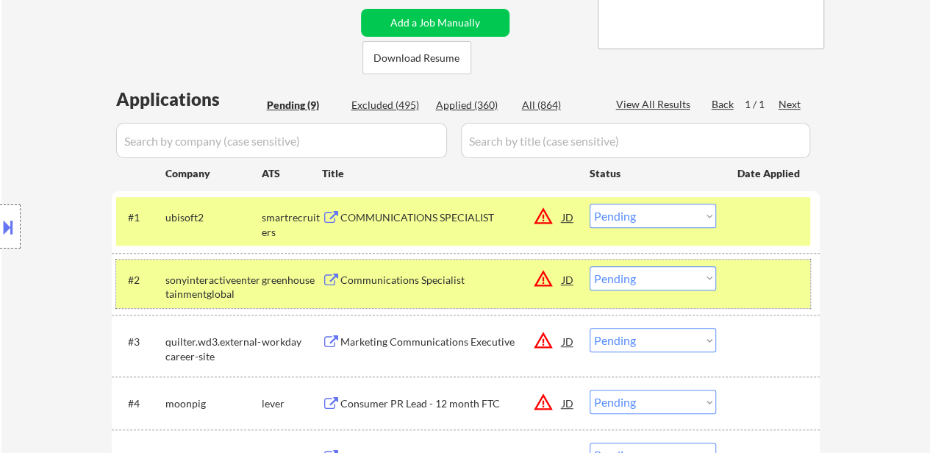
click at [757, 271] on div at bounding box center [770, 279] width 65 height 26
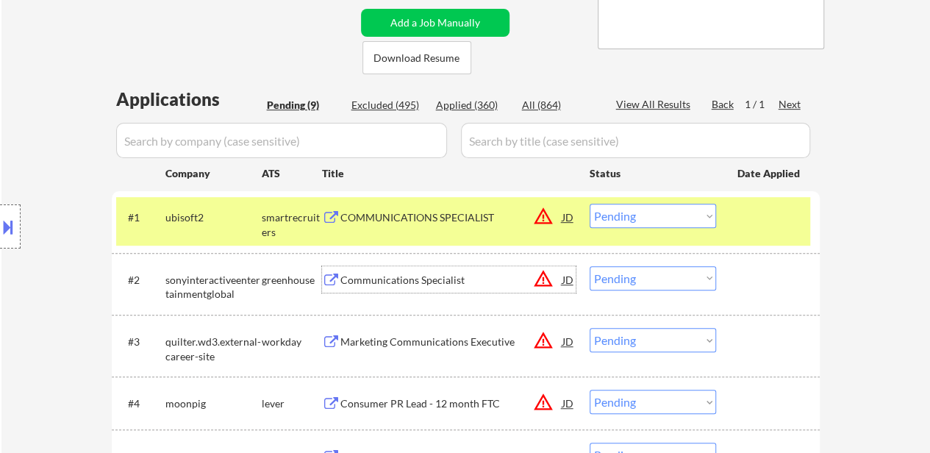
click at [435, 279] on div "Communications Specialist" at bounding box center [452, 280] width 222 height 15
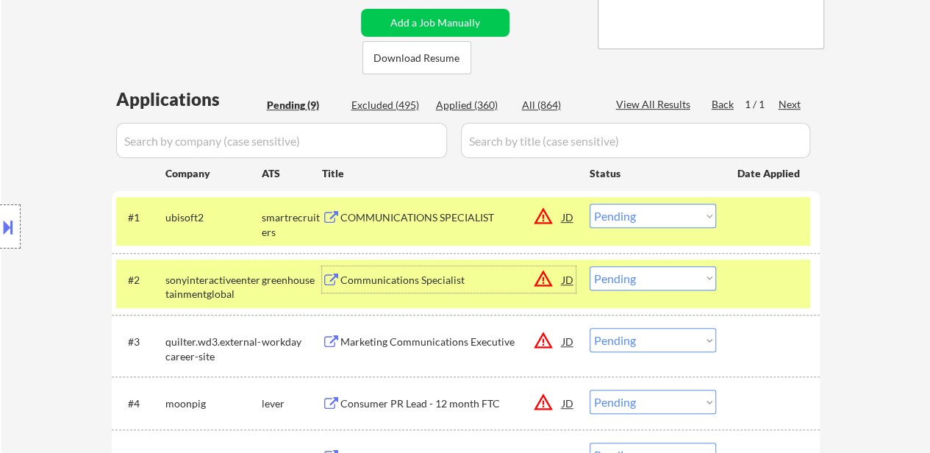
click at [665, 217] on select "Choose an option... Pending Applied Excluded (Questions) Excluded (Expired) Exc…" at bounding box center [653, 216] width 126 height 24
click at [590, 204] on select "Choose an option... Pending Applied Excluded (Questions) Excluded (Expired) Exc…" at bounding box center [653, 216] width 126 height 24
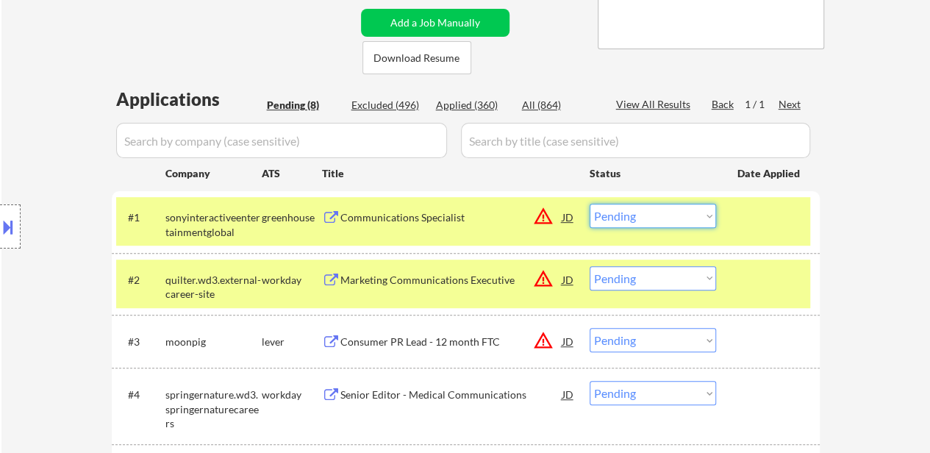
click at [659, 221] on select "Choose an option... Pending Applied Excluded (Questions) Excluded (Expired) Exc…" at bounding box center [653, 216] width 126 height 24
click at [590, 204] on select "Choose an option... Pending Applied Excluded (Questions) Excluded (Expired) Exc…" at bounding box center [653, 216] width 126 height 24
click at [491, 288] on div "Marketing Communications Executive" at bounding box center [452, 279] width 222 height 26
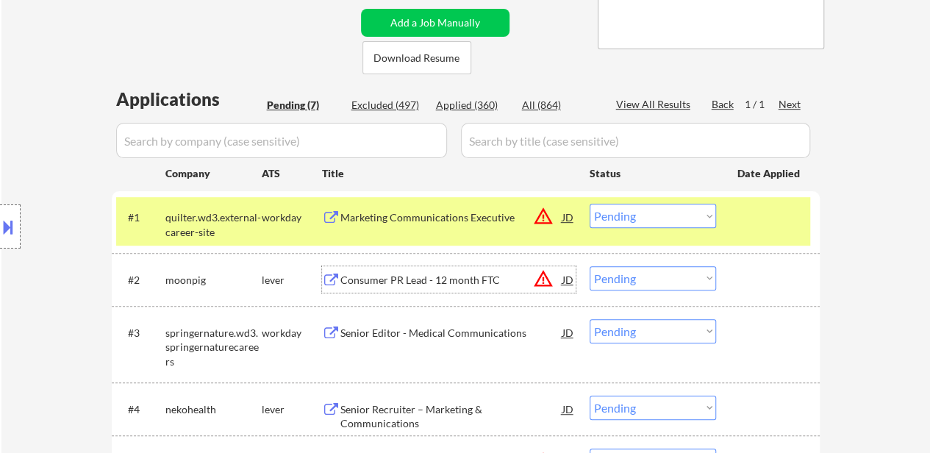
click at [438, 288] on div "Consumer PR Lead - 12 month FTC" at bounding box center [452, 279] width 222 height 26
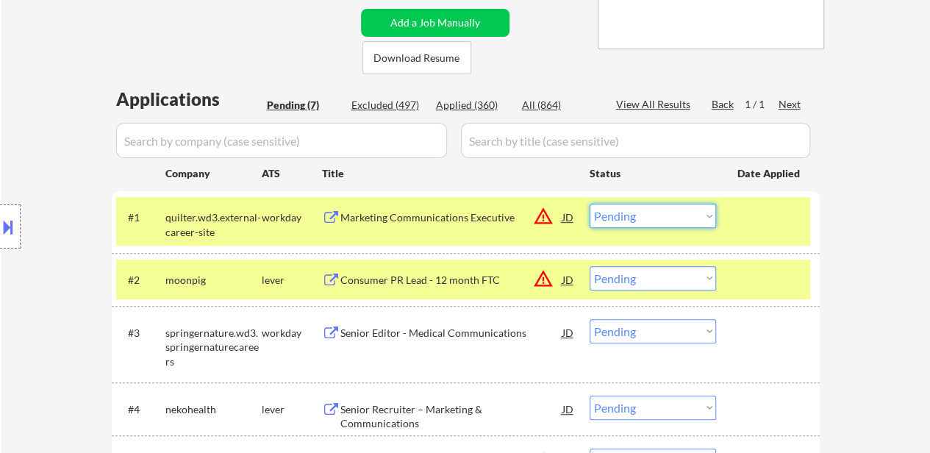
click at [662, 216] on select "Choose an option... Pending Applied Excluded (Questions) Excluded (Expired) Exc…" at bounding box center [653, 216] width 126 height 24
click at [590, 204] on select "Choose an option... Pending Applied Excluded (Questions) Excluded (Expired) Exc…" at bounding box center [653, 216] width 126 height 24
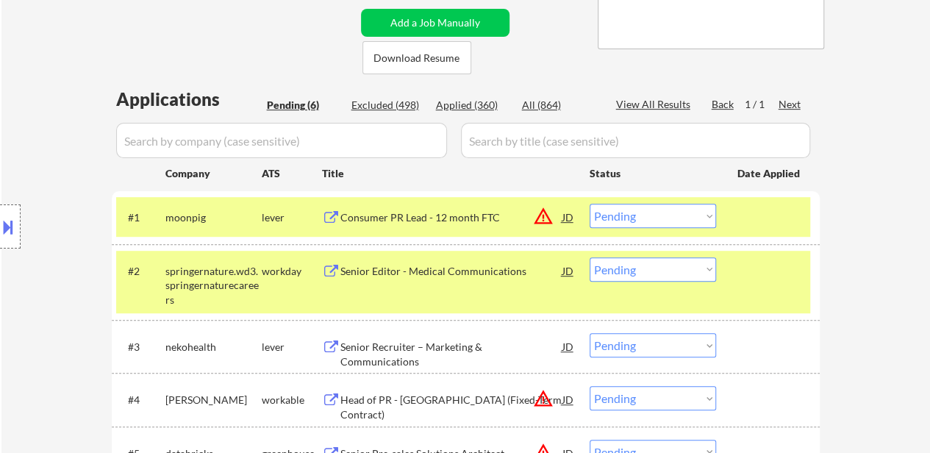
click at [663, 216] on select "Choose an option... Pending Applied Excluded (Questions) Excluded (Expired) Exc…" at bounding box center [653, 216] width 126 height 24
click at [590, 204] on select "Choose an option... Pending Applied Excluded (Questions) Excluded (Expired) Exc…" at bounding box center [653, 216] width 126 height 24
select select ""pending""
